Goal: Navigation & Orientation: Find specific page/section

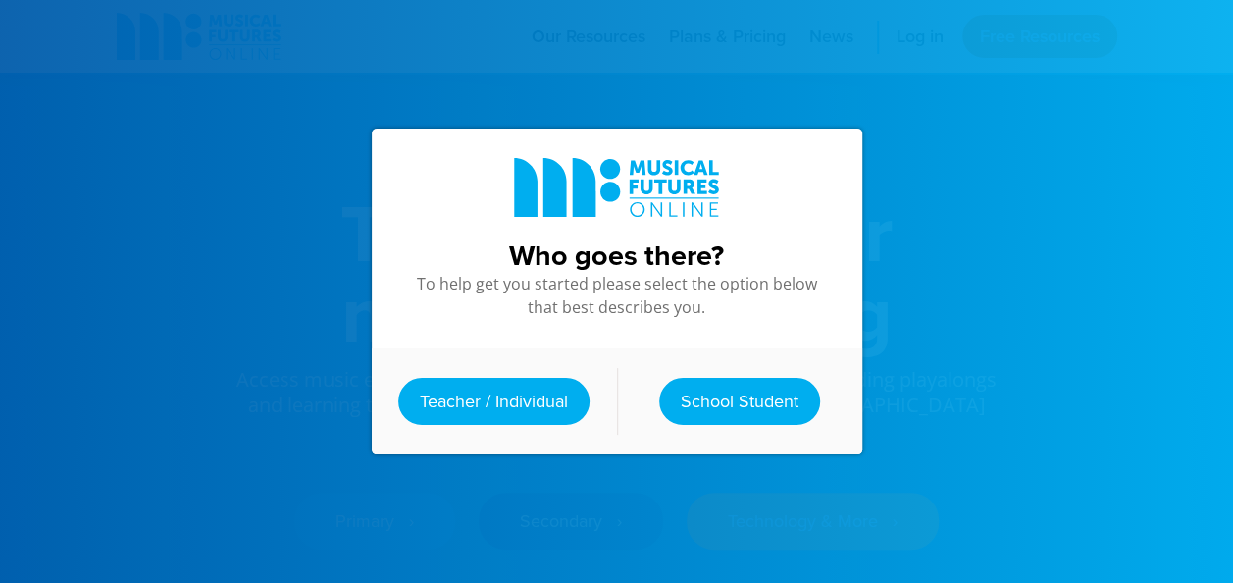
click at [922, 37] on div at bounding box center [616, 291] width 1233 height 583
click at [741, 397] on link "School Student" at bounding box center [739, 401] width 161 height 47
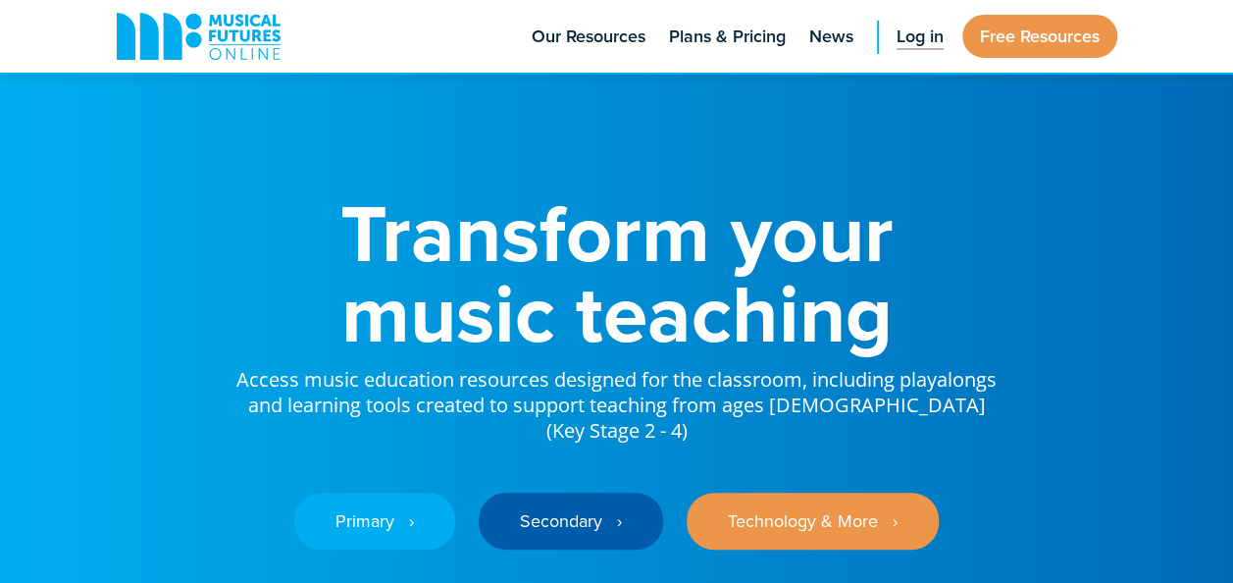
click at [917, 31] on span "Log in" at bounding box center [920, 37] width 47 height 26
